Goal: Book appointment/travel/reservation

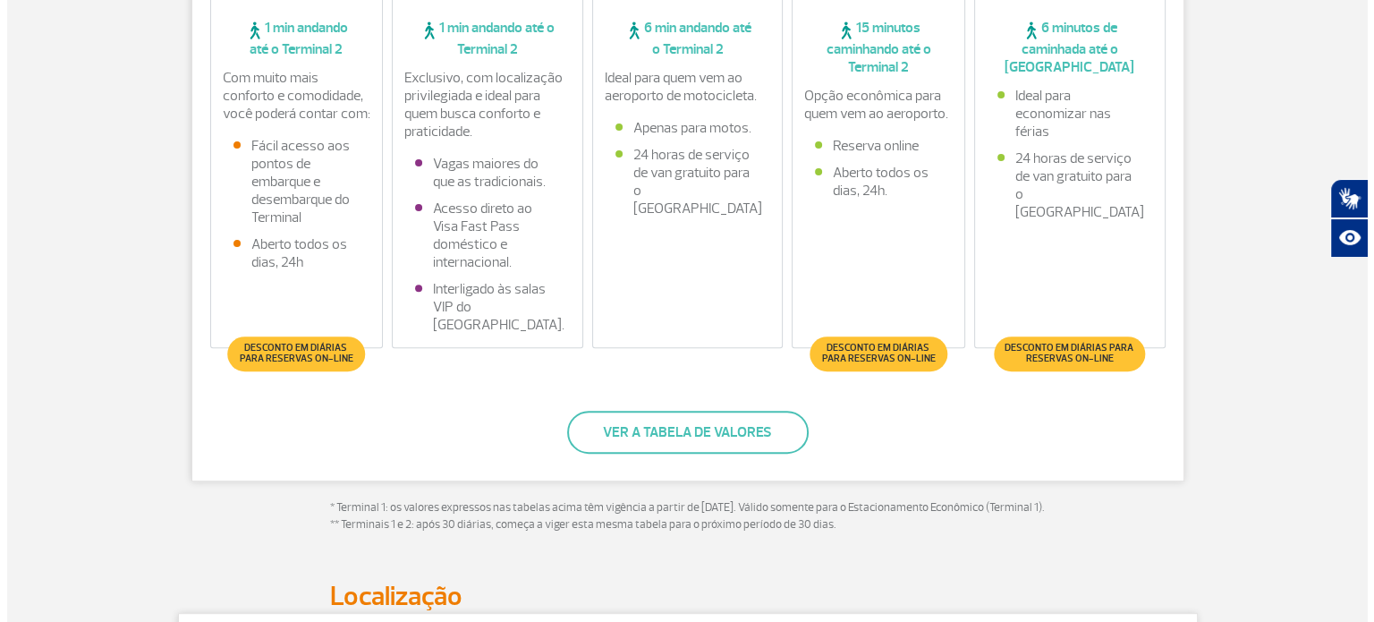
scroll to position [626, 0]
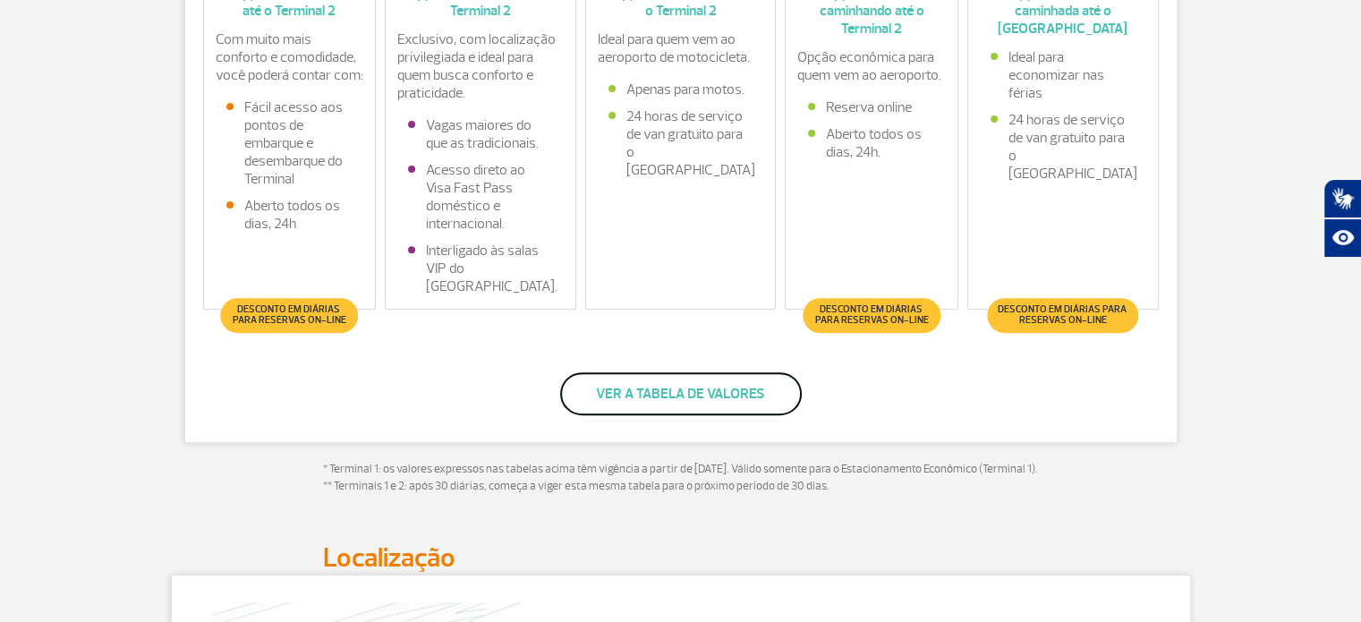
click at [633, 394] on button "Ver a tabela de valores" at bounding box center [681, 393] width 242 height 43
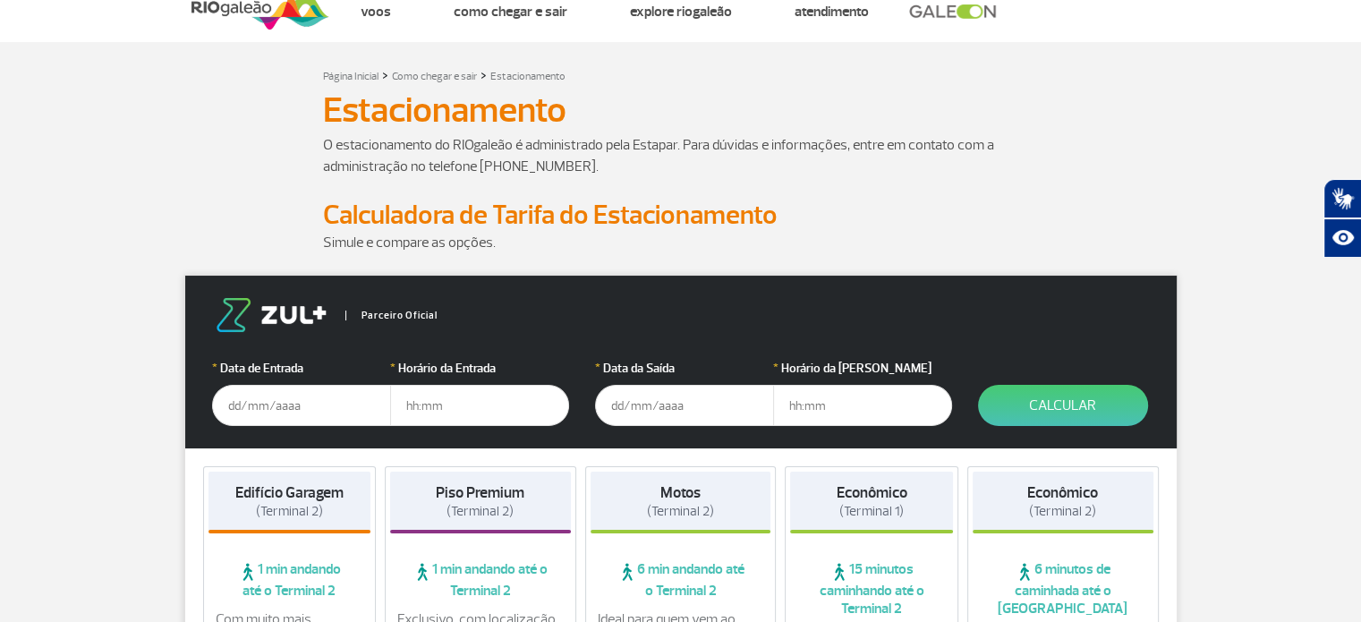
scroll to position [89, 0]
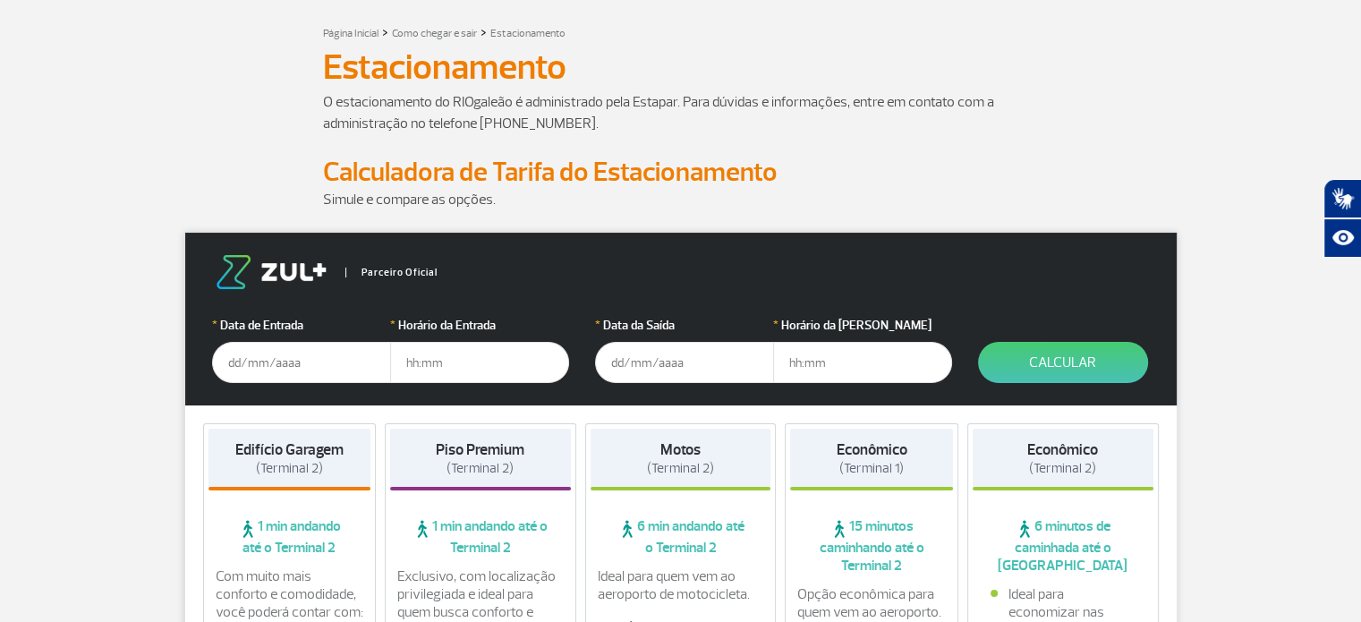
click at [321, 362] on input "text" at bounding box center [301, 362] width 179 height 41
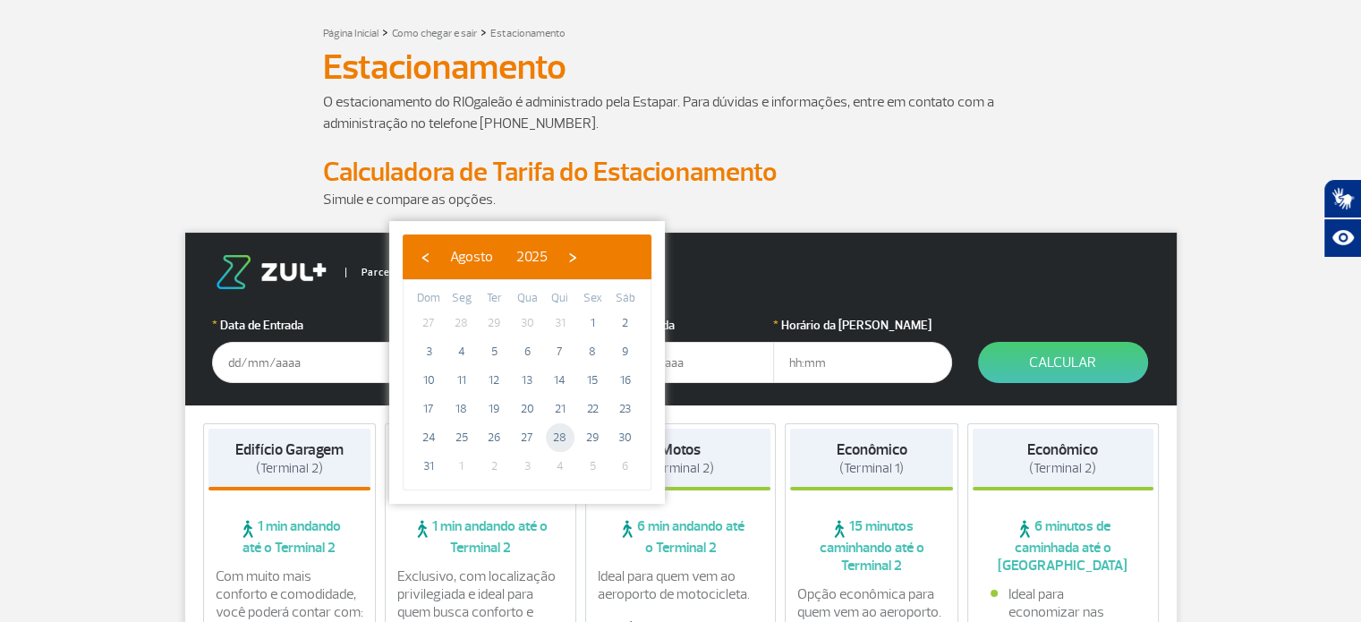
click at [561, 437] on span "28" at bounding box center [560, 437] width 29 height 29
type input "28/08/2025"
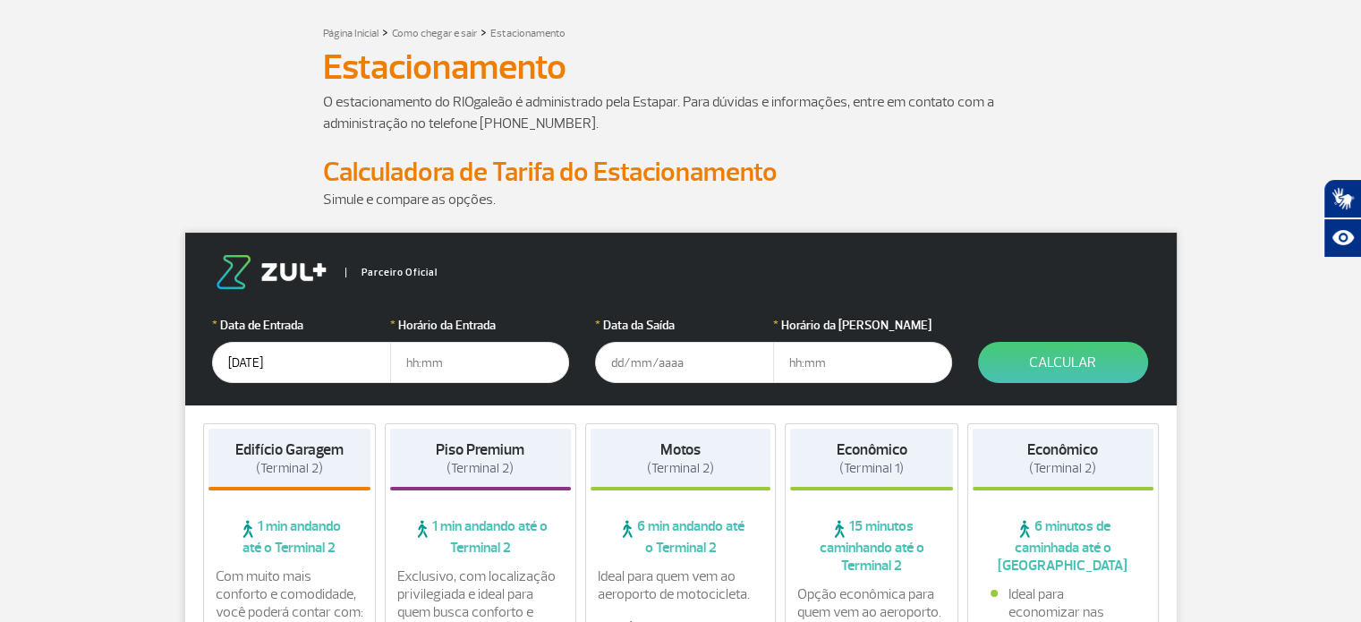
click at [507, 361] on input "text" at bounding box center [479, 362] width 179 height 41
click at [481, 365] on input "text" at bounding box center [479, 362] width 179 height 41
type input "20:00"
click at [674, 371] on input "text" at bounding box center [684, 362] width 179 height 41
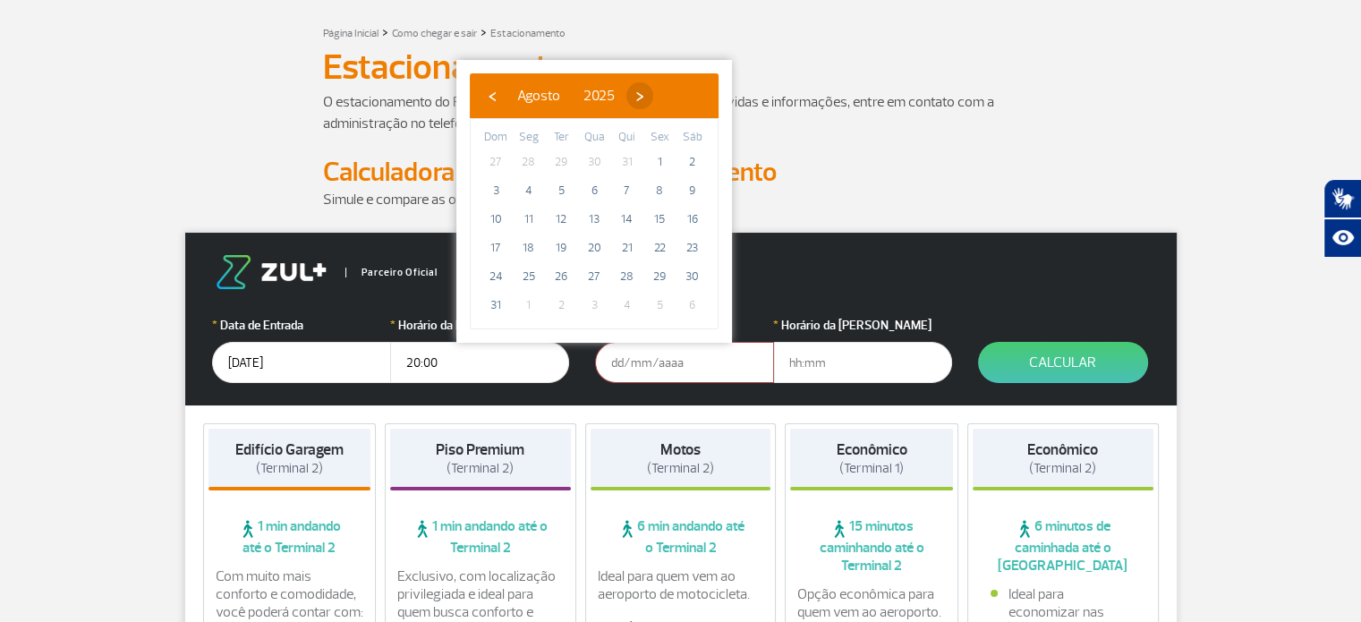
click at [653, 95] on span "›" at bounding box center [639, 95] width 27 height 27
click at [529, 161] on span "1" at bounding box center [529, 162] width 29 height 29
type input "01/09/2025"
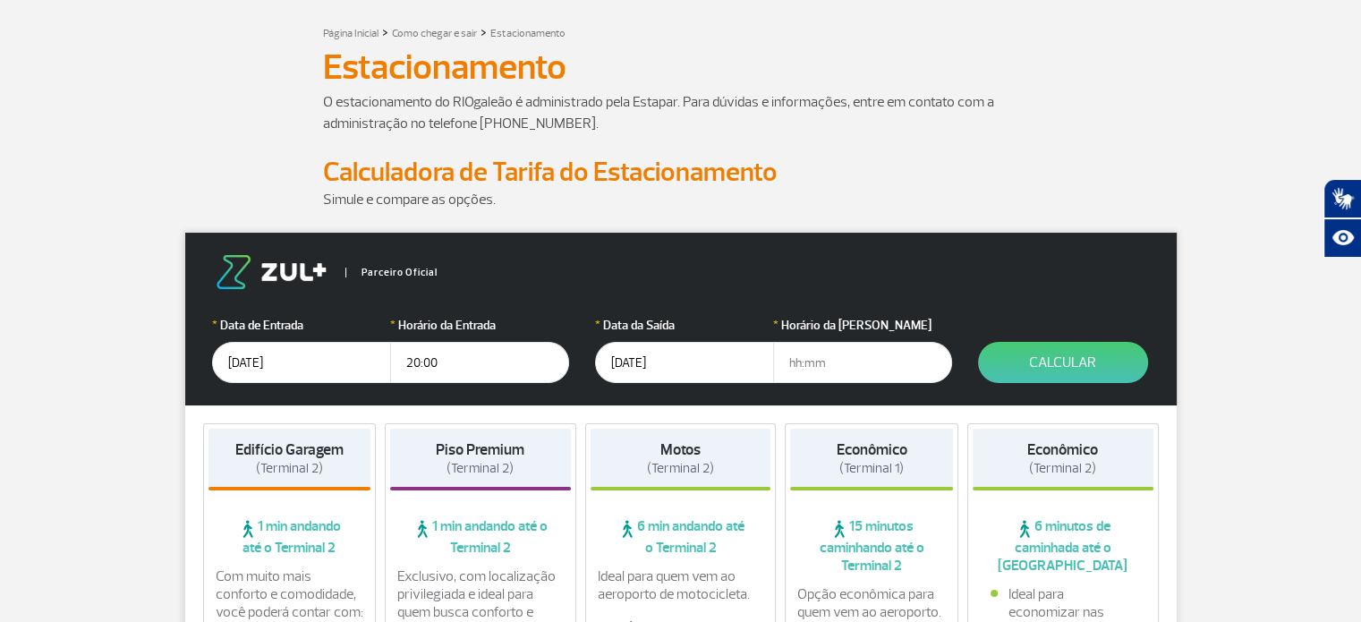
click at [807, 368] on input "text" at bounding box center [862, 362] width 179 height 41
type input "06:30"
click at [1042, 363] on button "Calcular" at bounding box center [1063, 362] width 170 height 41
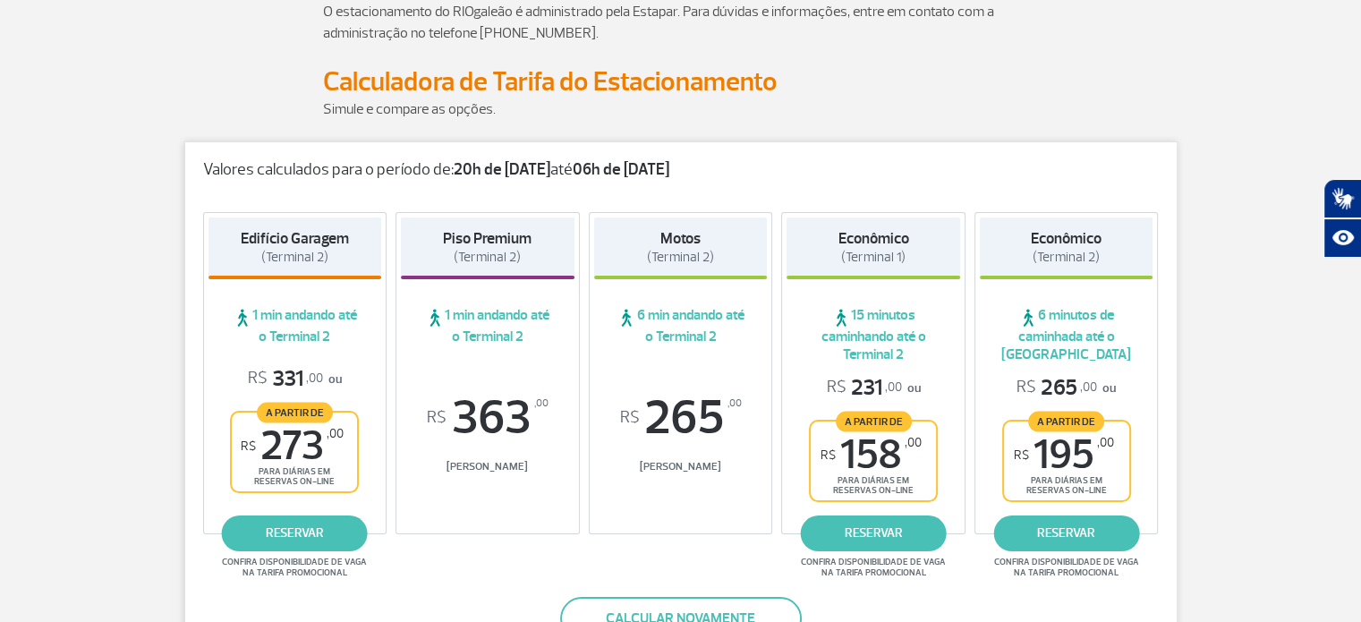
scroll to position [268, 0]
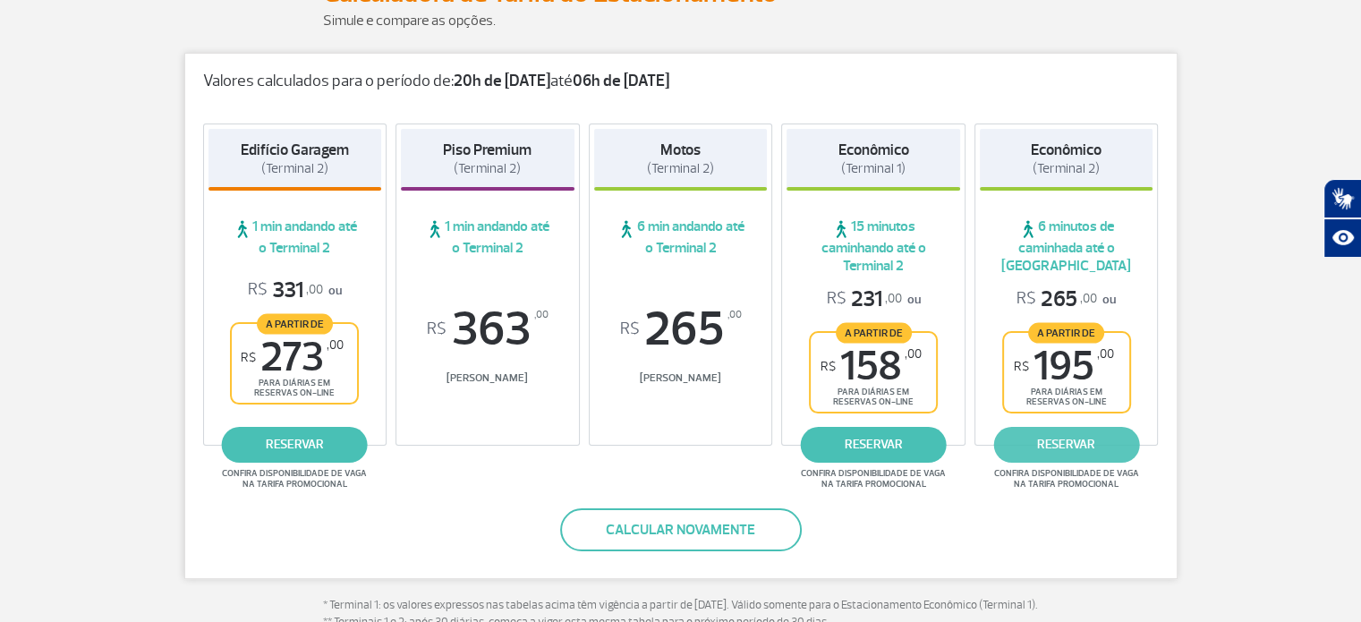
click at [1066, 443] on link "reservar" at bounding box center [1066, 445] width 146 height 36
